Goal: Use online tool/utility: Use online tool/utility

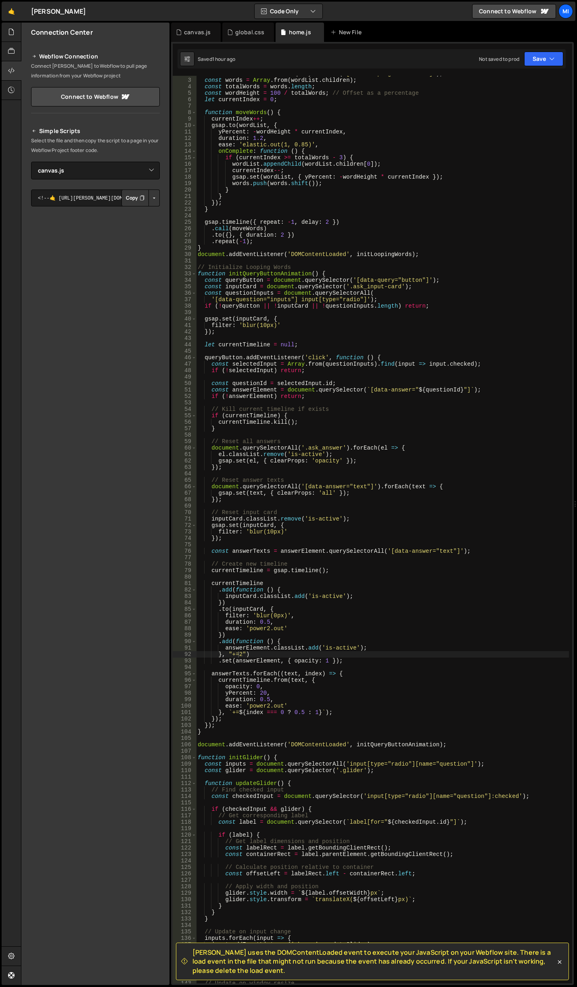
select select "45727"
click at [231, 35] on icon at bounding box center [230, 32] width 6 height 8
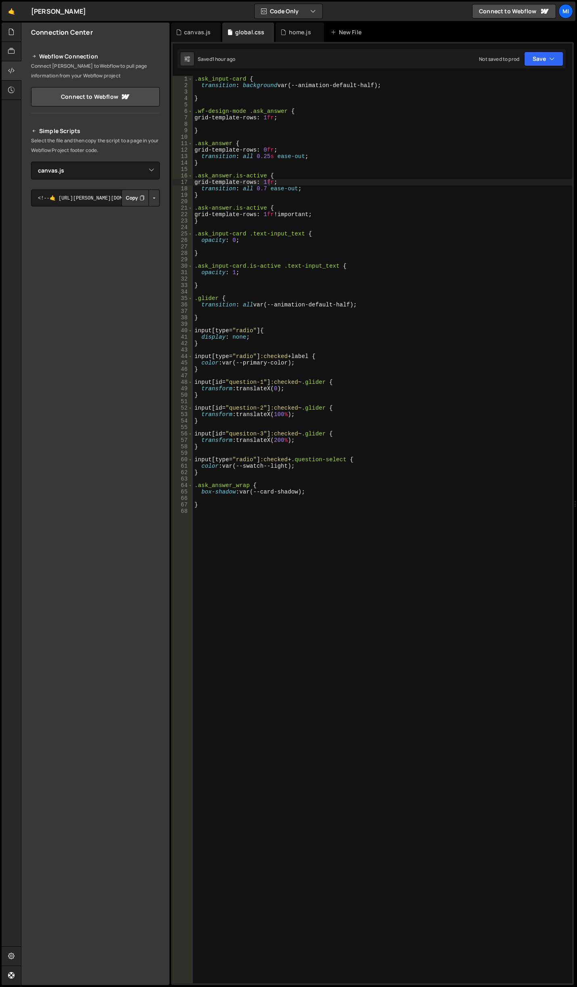
click at [314, 179] on div ".ask_input-card { transition : background var(--animation-default-half) ; } .wf…" at bounding box center [382, 536] width 379 height 921
click at [265, 98] on div ".ask_input-card { transition : background var(--animation-default-half) ; } .wf…" at bounding box center [382, 536] width 379 height 921
type textarea "}"
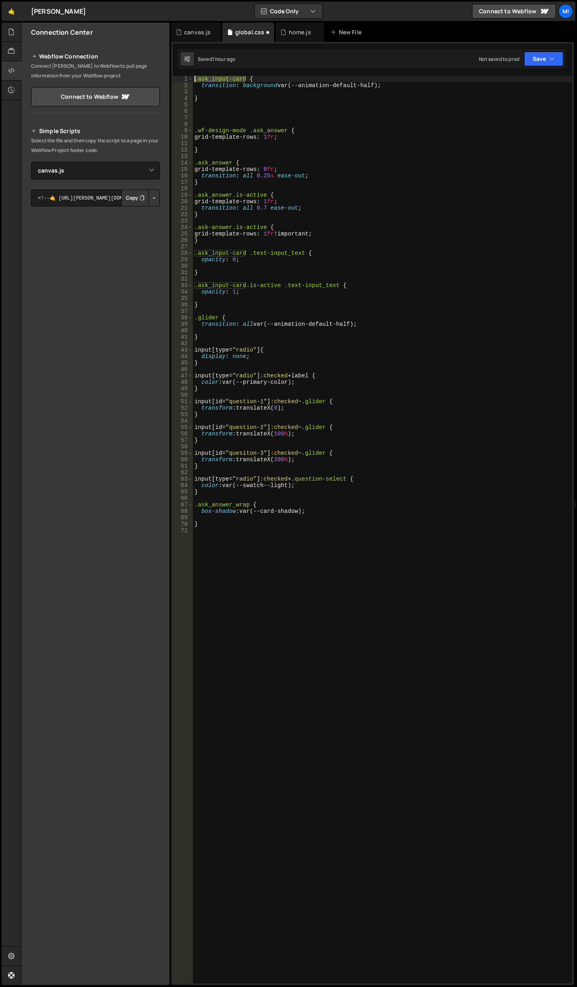
drag, startPoint x: 246, startPoint y: 80, endPoint x: 179, endPoint y: 74, distance: 67.6
click at [179, 74] on div "}, "+=2") 2 3 4 5 6 7 8 9 10 11 12 13 14 15 16 17 18 19 20 21 22 23 24 25 26 27…" at bounding box center [372, 513] width 402 height 943
type textarea ".ask_input-card {"
click at [210, 115] on div ".ask_input-card { transition : background var(--animation-default-half) ; } .wf…" at bounding box center [382, 536] width 379 height 921
paste textarea ".ask_input-card"
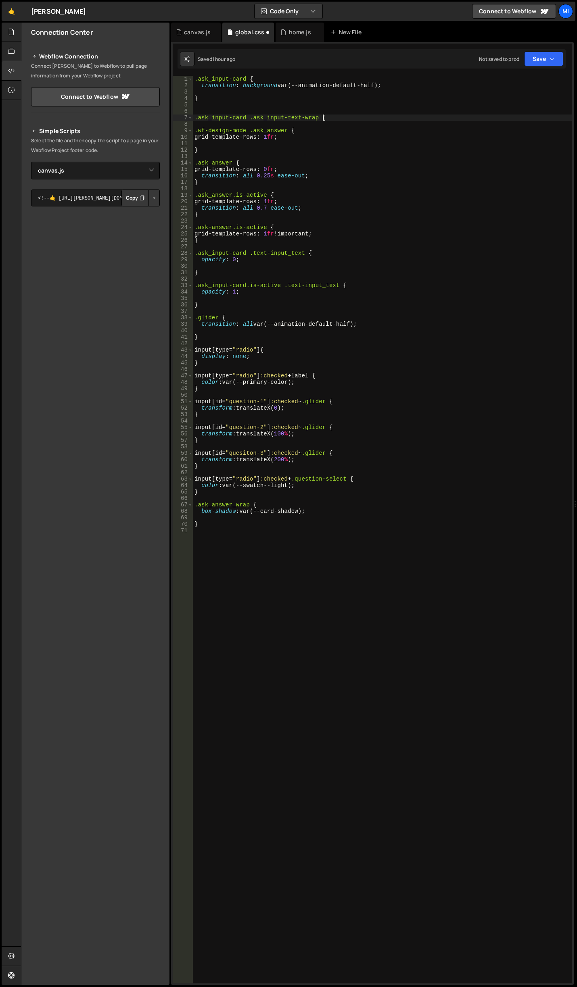
scroll to position [0, 8]
type textarea ".ask_input-card .ask_input-text-wrap {}"
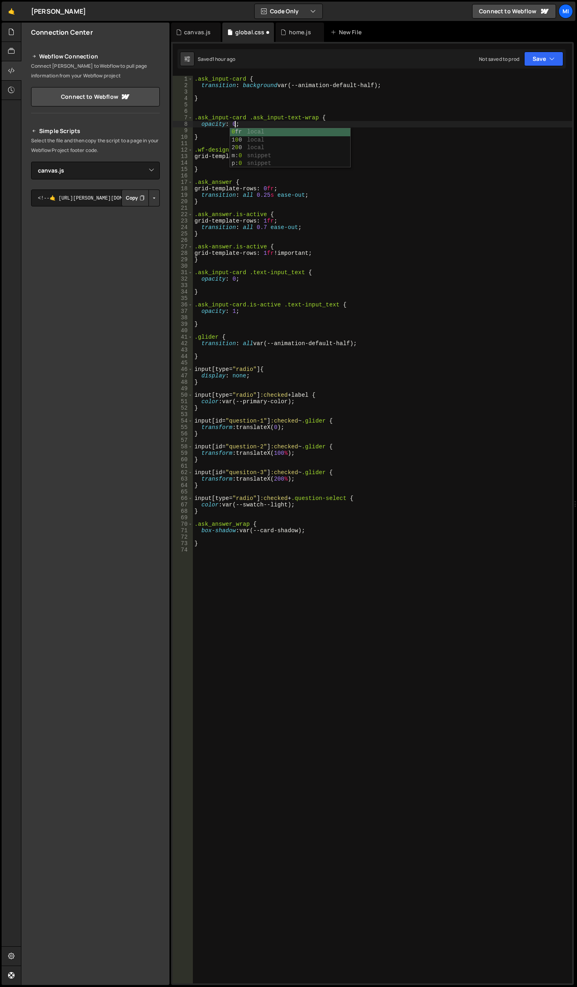
scroll to position [0, 0]
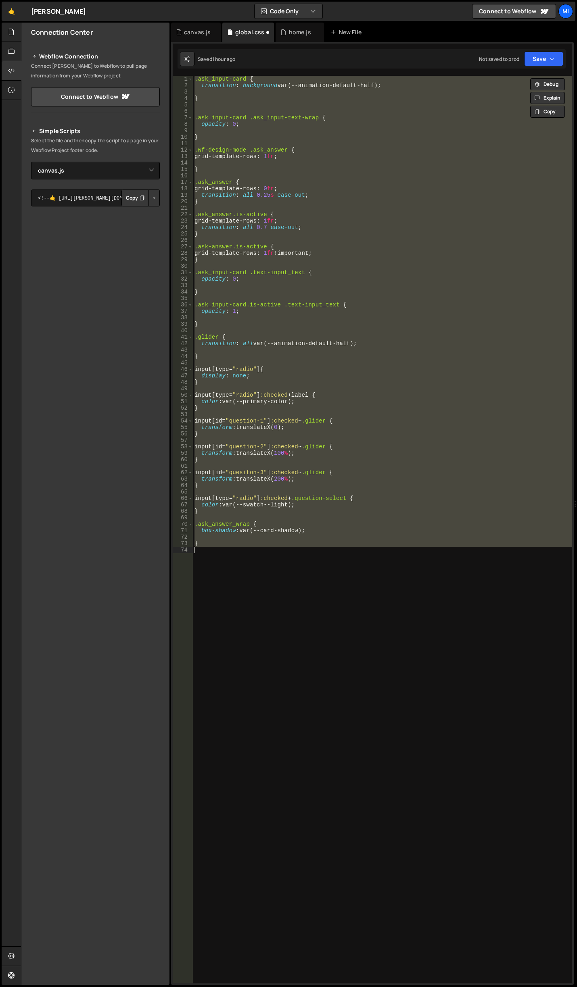
click at [276, 134] on div ".ask_input-card { transition : background var(--animation-default-half) ; } .as…" at bounding box center [382, 530] width 379 height 908
type textarea "}"
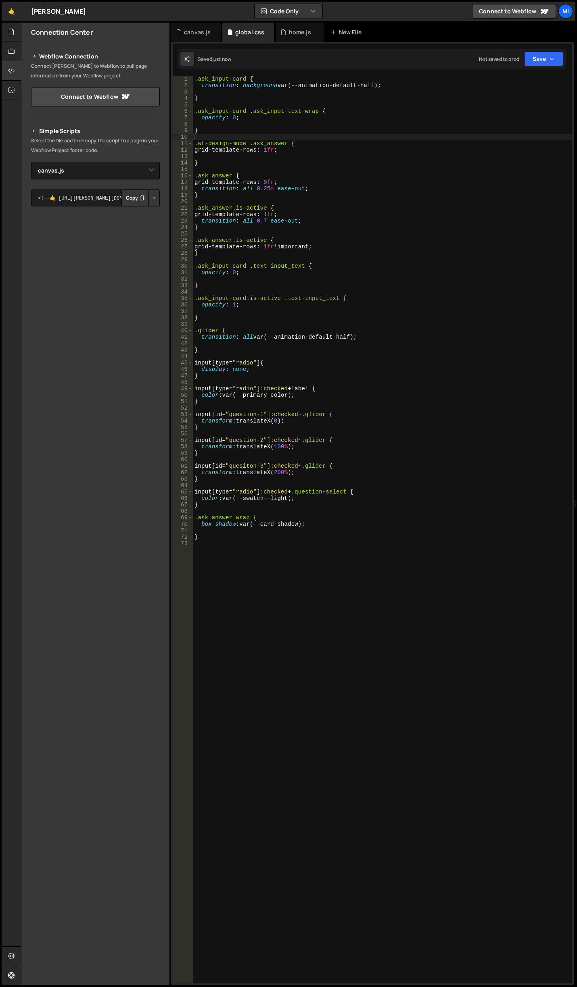
click at [246, 171] on div ".ask_input-card { transition : background var(--animation-default-half) ; } .as…" at bounding box center [382, 536] width 379 height 921
click at [240, 131] on div ".ask_input-card { transition : background var(--animation-default-half) ; } .as…" at bounding box center [382, 536] width 379 height 921
type textarea "}"
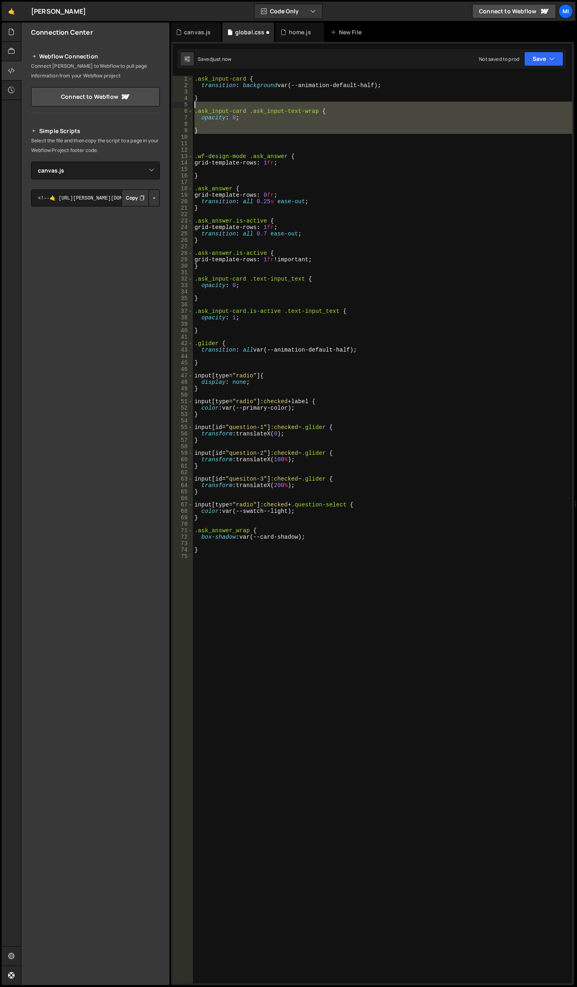
drag, startPoint x: 219, startPoint y: 140, endPoint x: 184, endPoint y: 106, distance: 48.2
click at [184, 106] on div "1 2 3 4 5 6 7 8 9 10 11 12 13 14 15 16 17 18 19 20 21 22 23 24 25 26 27 28 29 3…" at bounding box center [372, 530] width 399 height 908
type textarea ".ask_input-card .ask_input-text-wrap {"
click at [199, 139] on div ".ask_input-card { transition : background var(--animation-default-half) ; } .as…" at bounding box center [382, 530] width 379 height 908
paste textarea ".ask_input-card .ask_input-text-wrap {"
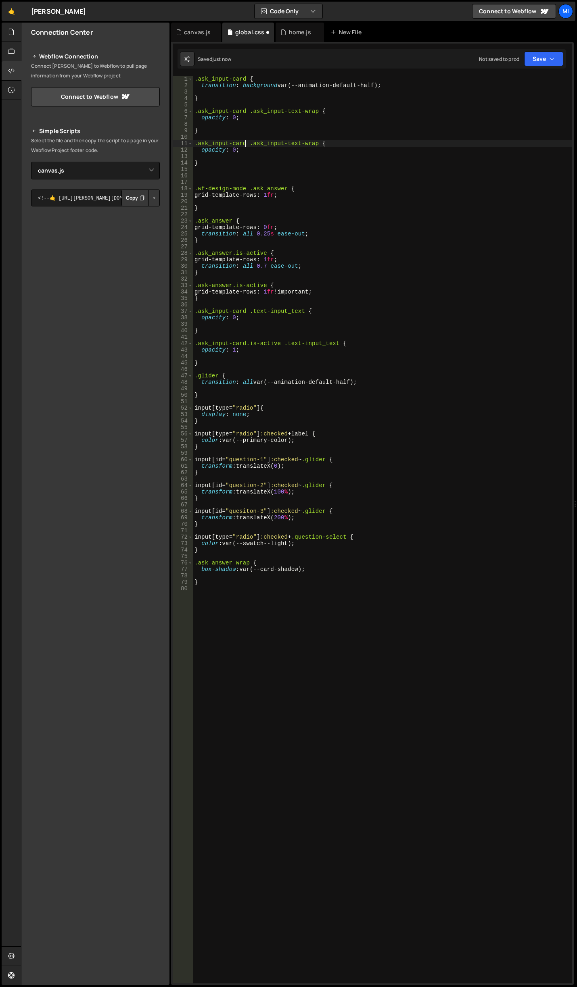
click at [244, 144] on div ".ask_input-card { transition : background var(--animation-default-half) ; } .as…" at bounding box center [382, 536] width 379 height 921
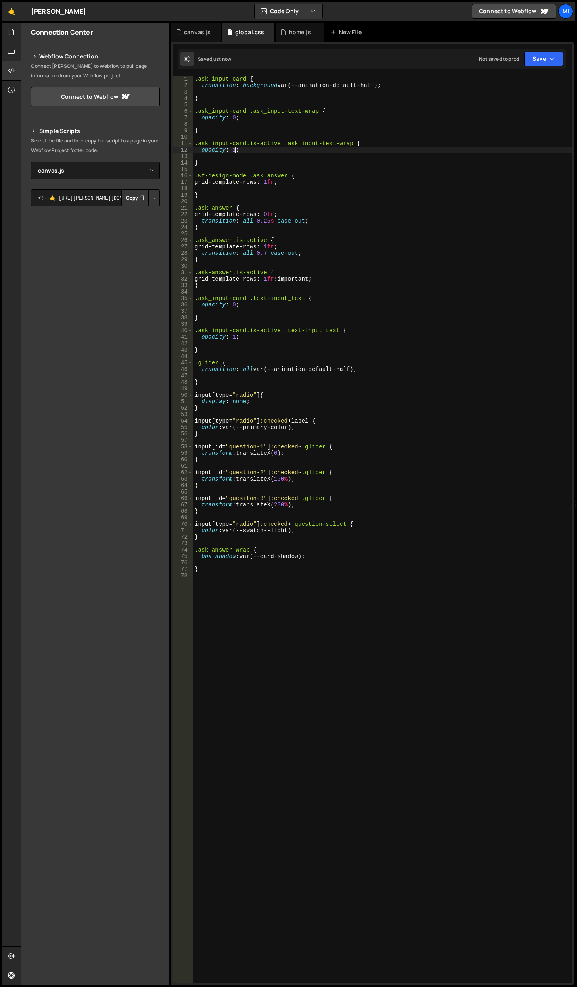
type textarea "opacity: 1;"
click at [200, 41] on div "canvas.js" at bounding box center [196, 32] width 50 height 19
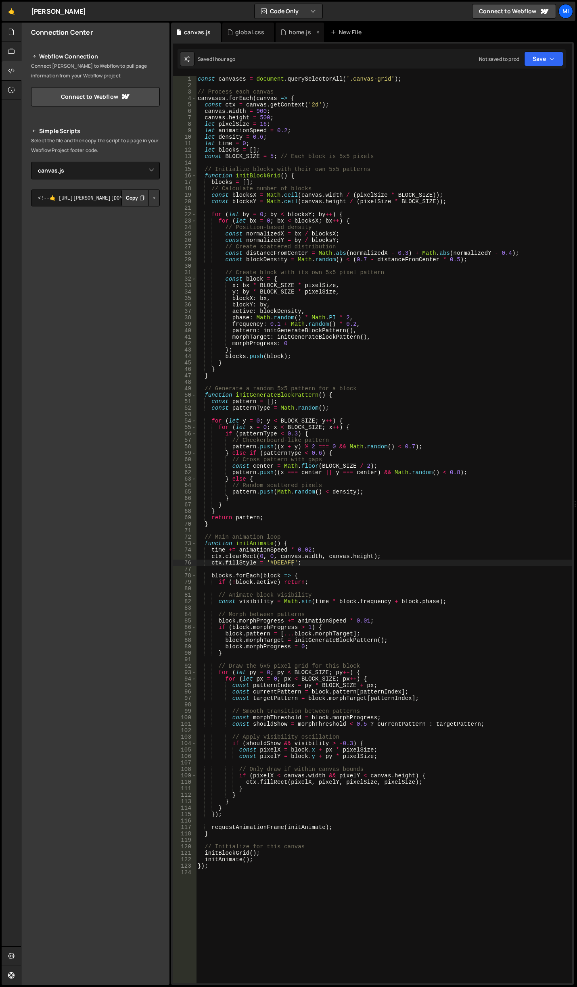
click at [289, 33] on div "home.js" at bounding box center [300, 32] width 22 height 8
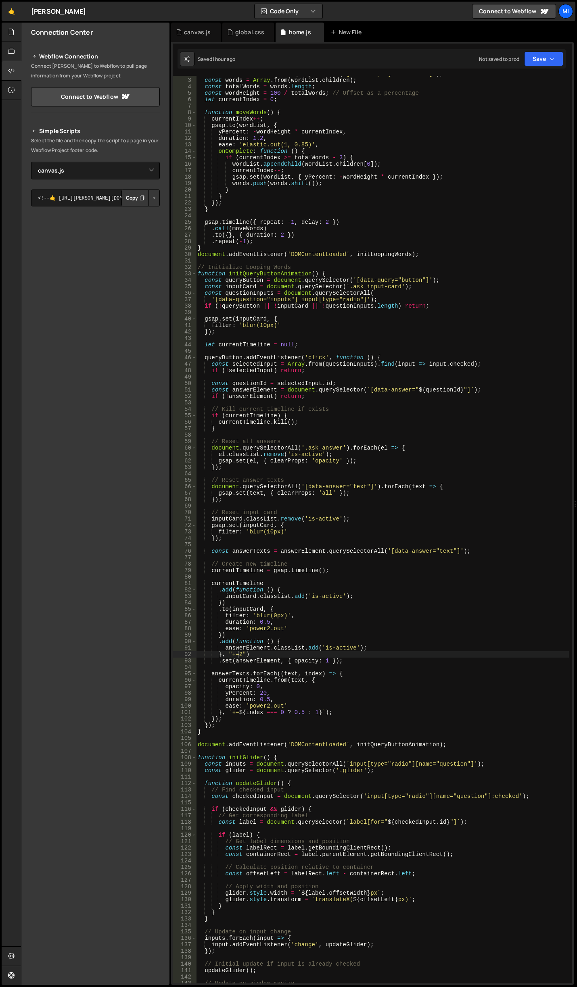
click at [344, 637] on div "const wordList = document . querySelector ( '[data-looping-words-list]' ) ; con…" at bounding box center [382, 531] width 373 height 921
click at [239, 654] on div "const wordList = document . querySelector ( '[data-looping-words-list]' ) ; con…" at bounding box center [382, 531] width 373 height 921
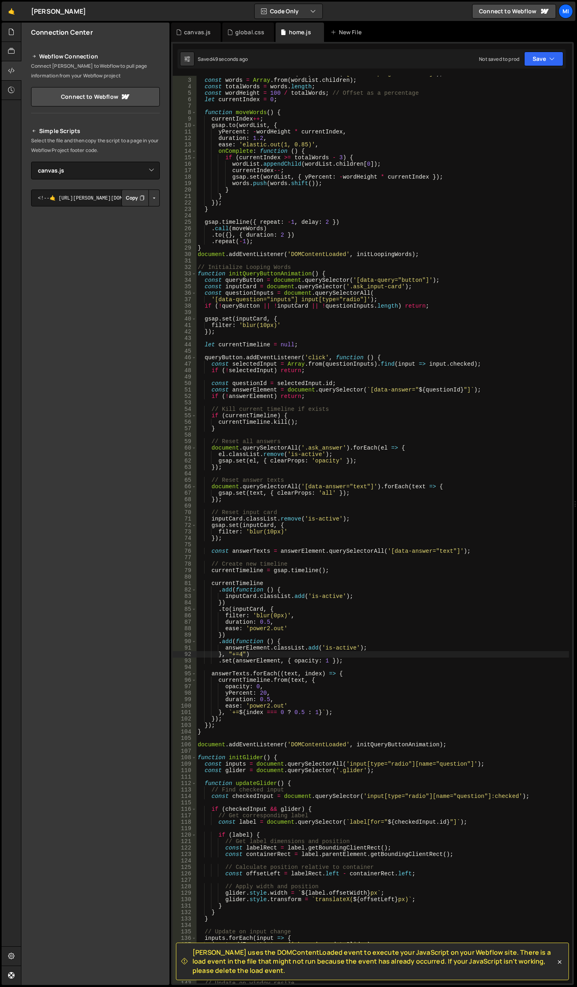
click at [293, 679] on div "const wordList = document . querySelector ( '[data-looping-words-list]' ) ; con…" at bounding box center [382, 531] width 373 height 921
click at [238, 653] on div "const wordList = document . querySelector ( '[data-looping-words-list]' ) ; con…" at bounding box center [382, 531] width 373 height 921
type textarea "}, "+=5")"
